Goal: Task Accomplishment & Management: Manage account settings

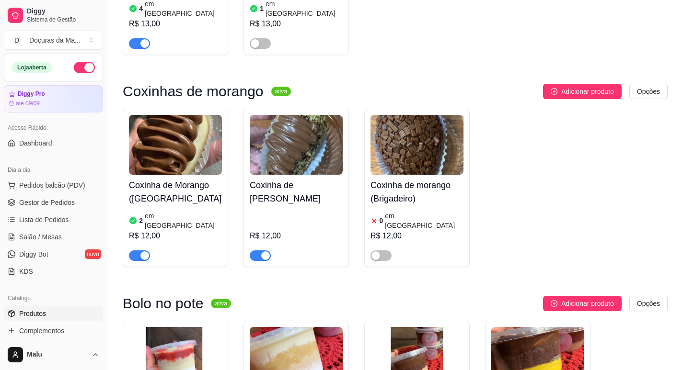
scroll to position [578, 0]
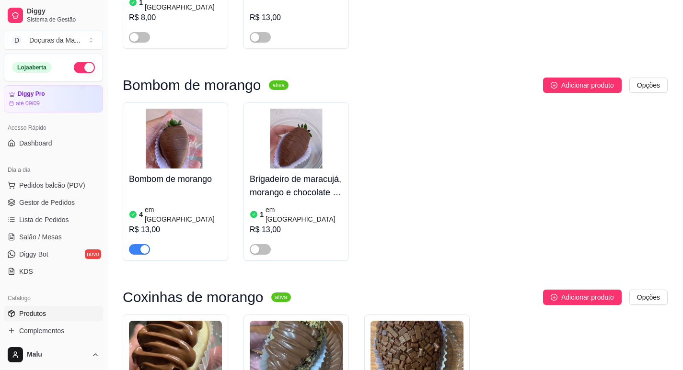
click at [165, 140] on img at bounding box center [175, 139] width 93 height 60
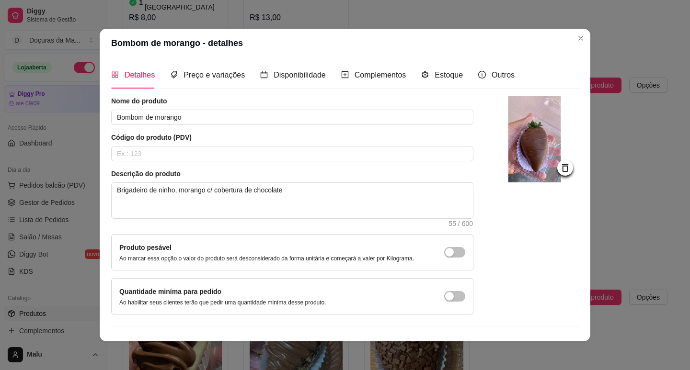
click at [456, 72] on div "Detalhes Preço e variações Disponibilidade Complementos Estoque Outros" at bounding box center [313, 74] width 404 height 27
click at [450, 76] on span "Estoque" at bounding box center [449, 75] width 28 height 8
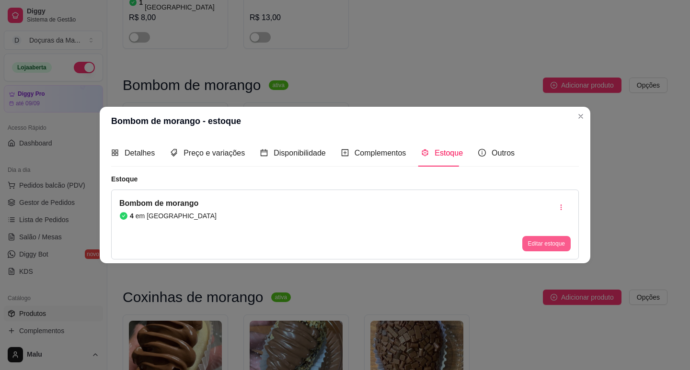
click at [554, 246] on button "Editar estoque" at bounding box center [546, 243] width 48 height 15
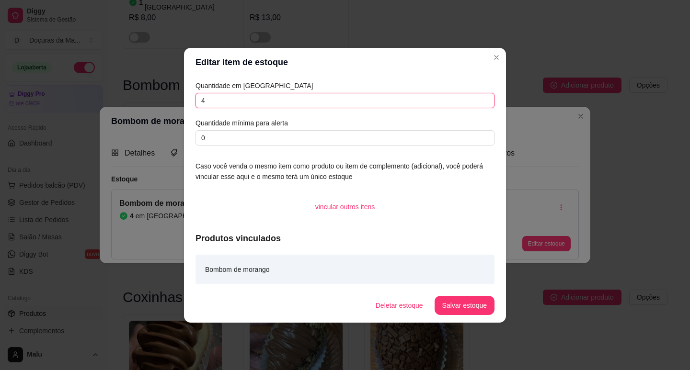
drag, startPoint x: 230, startPoint y: 102, endPoint x: 92, endPoint y: 88, distance: 138.2
click at [92, 88] on div "Editar item de estoque Quantidade em estoque 4 Quantidade mínima para alerta 0 …" at bounding box center [345, 185] width 690 height 370
type input "6"
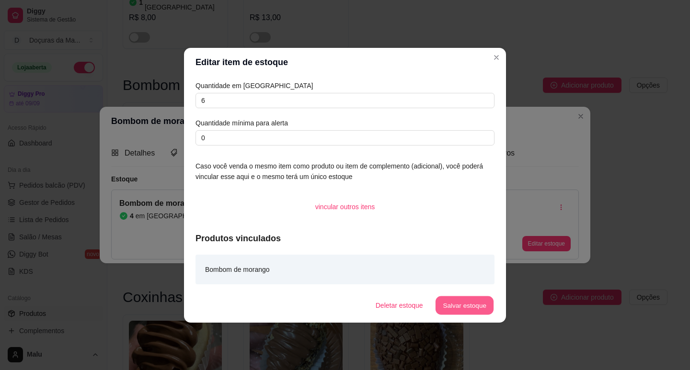
click at [471, 301] on button "Salvar estoque" at bounding box center [464, 305] width 58 height 19
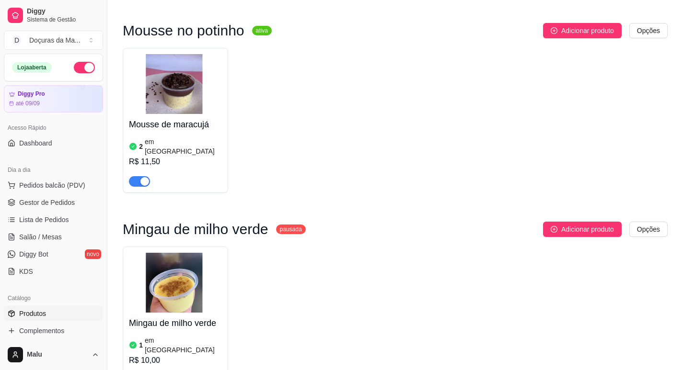
scroll to position [6489, 0]
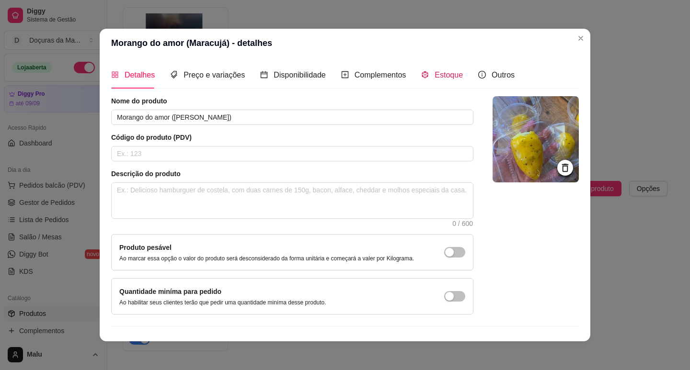
click at [451, 75] on span "Estoque" at bounding box center [449, 75] width 28 height 8
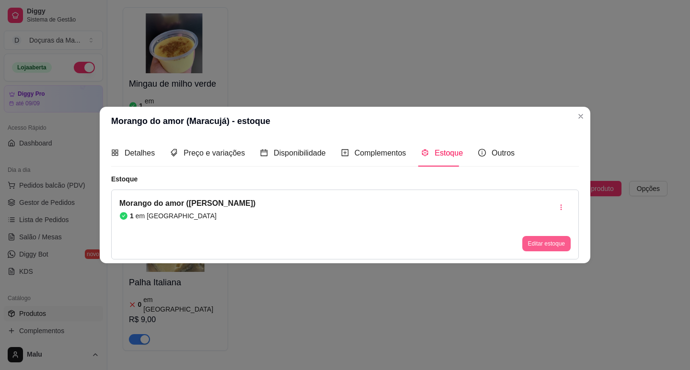
click at [549, 244] on button "Editar estoque" at bounding box center [546, 243] width 48 height 15
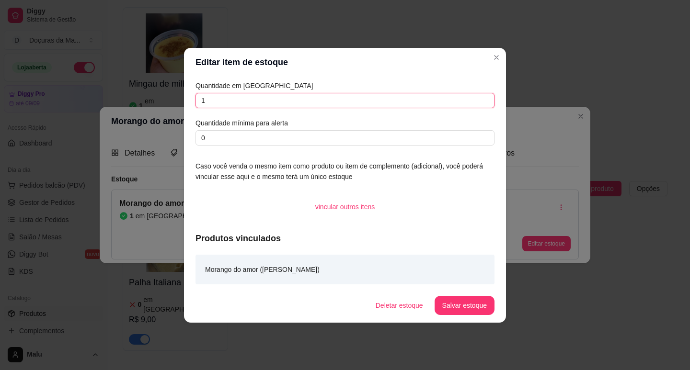
drag, startPoint x: 222, startPoint y: 98, endPoint x: 124, endPoint y: 90, distance: 98.1
click at [143, 97] on div "Editar item de estoque Quantidade em estoque 1 Quantidade mínima para alerta 0 …" at bounding box center [345, 185] width 690 height 370
type input "3"
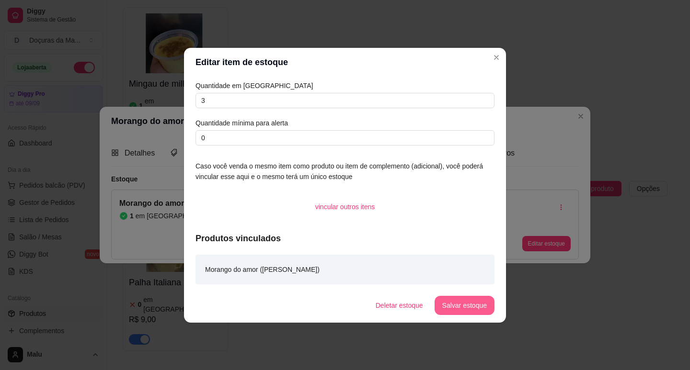
click at [468, 310] on button "Salvar estoque" at bounding box center [465, 305] width 60 height 19
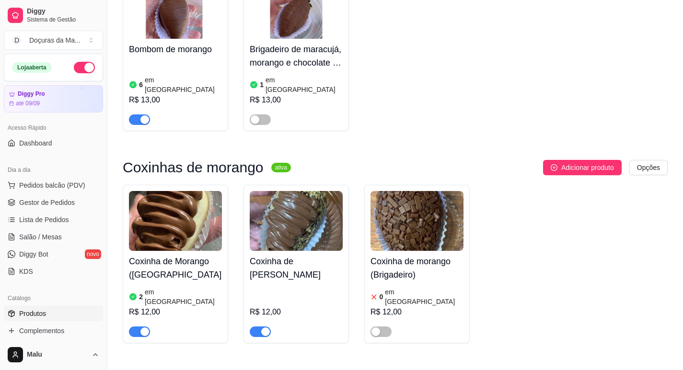
scroll to position [578, 0]
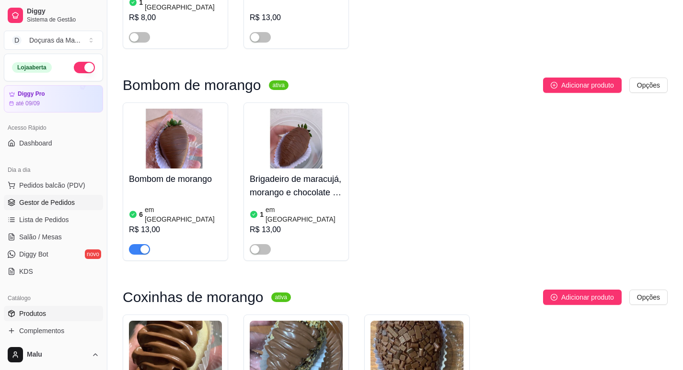
click at [37, 208] on link "Gestor de Pedidos" at bounding box center [53, 202] width 99 height 15
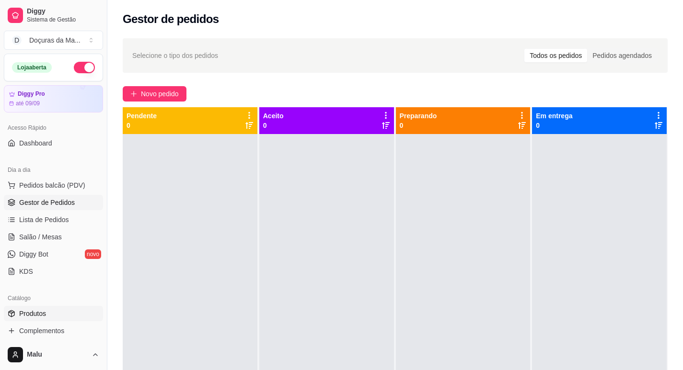
click at [20, 309] on link "Produtos" at bounding box center [53, 313] width 99 height 15
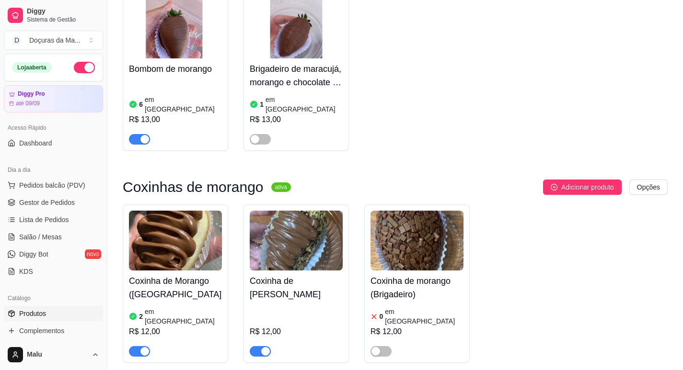
scroll to position [719, 0]
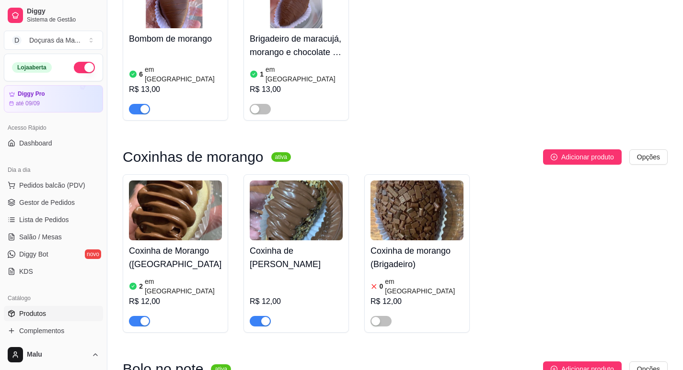
click at [139, 244] on h4 "Coxinha de Morango ([GEOGRAPHIC_DATA])" at bounding box center [175, 257] width 93 height 27
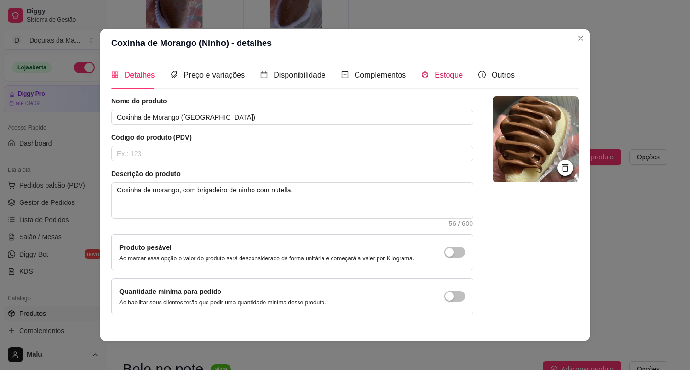
click at [427, 72] on div "Estoque" at bounding box center [442, 75] width 42 height 12
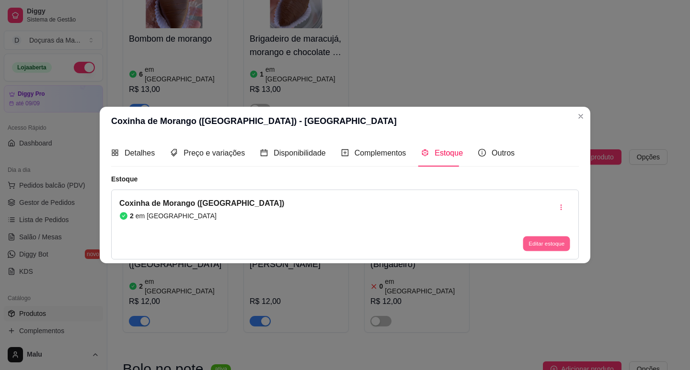
click at [558, 246] on button "Editar estoque" at bounding box center [546, 244] width 47 height 15
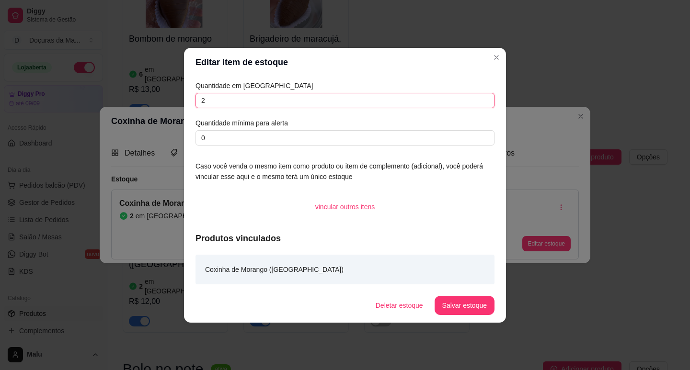
click at [297, 96] on input "2" at bounding box center [345, 100] width 299 height 15
type input "1"
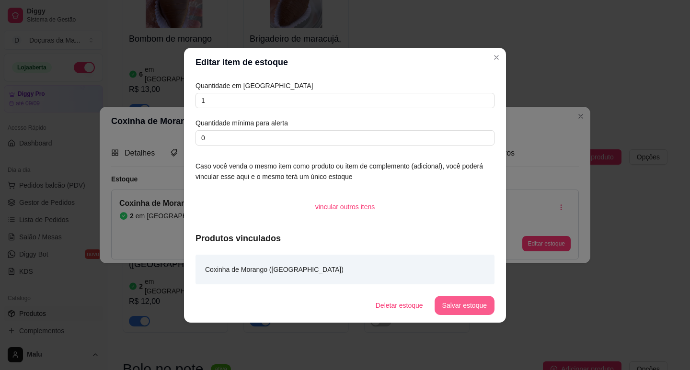
click at [468, 300] on button "Salvar estoque" at bounding box center [465, 305] width 60 height 19
